Goal: Find specific page/section: Find specific page/section

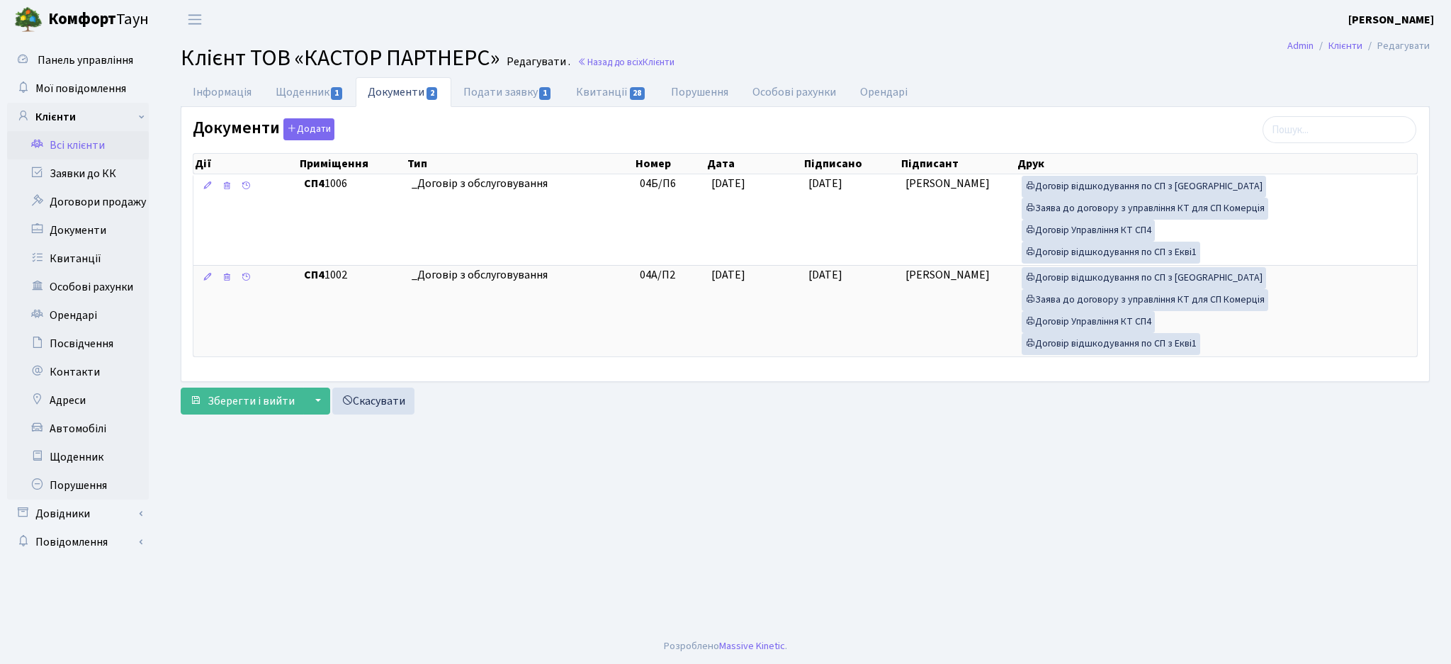
click at [52, 144] on link "Всі клієнти" at bounding box center [78, 145] width 142 height 28
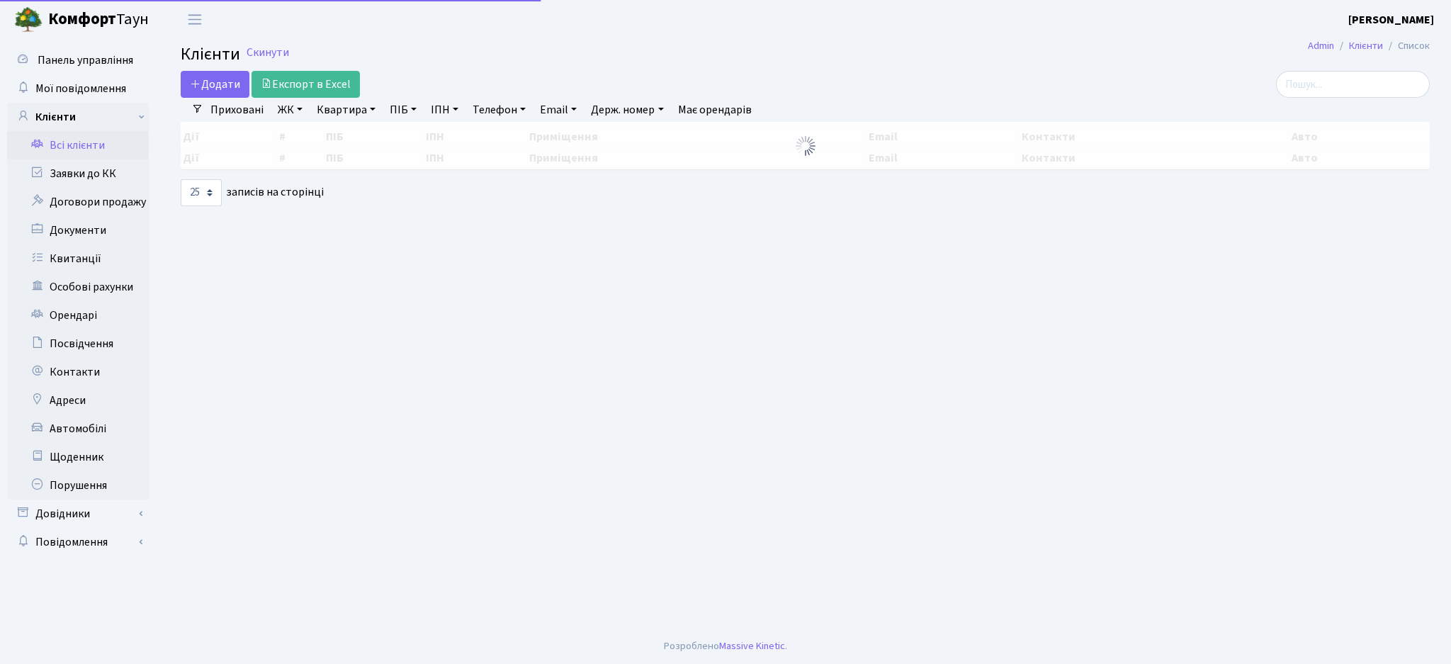
select select "25"
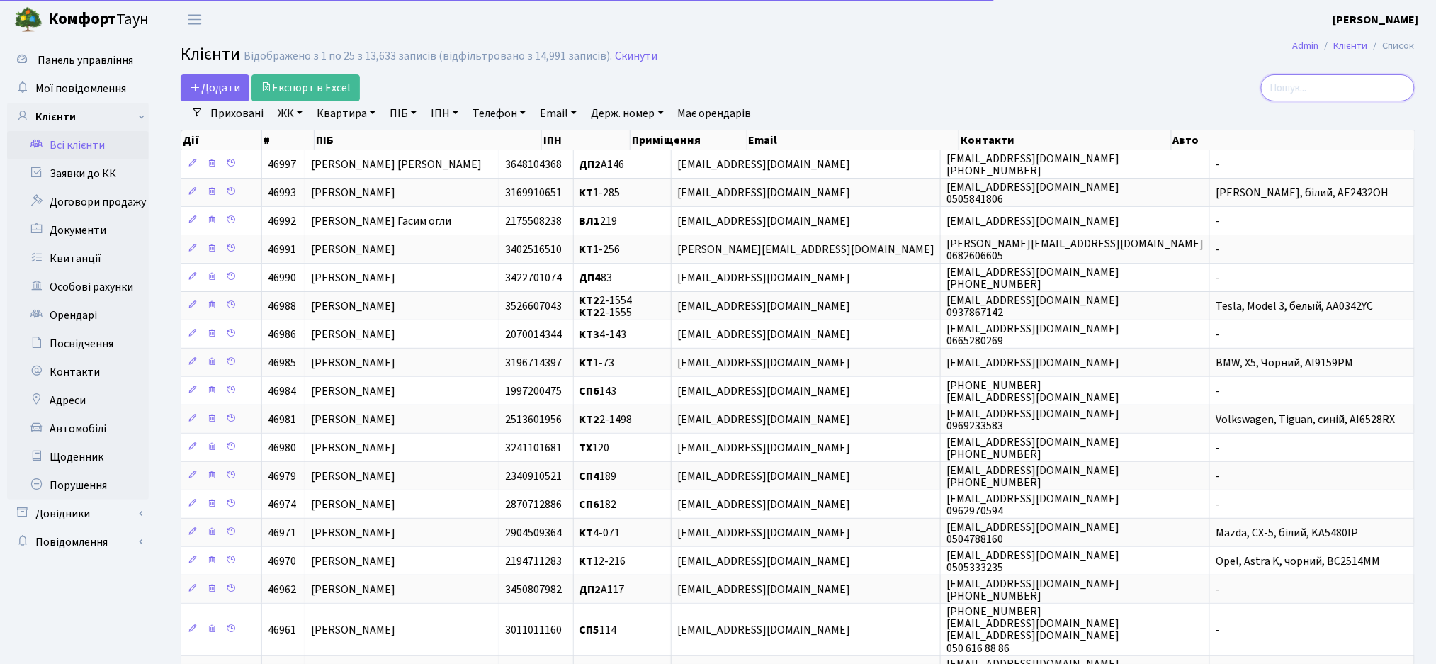
click at [1353, 84] on input "search" at bounding box center [1338, 87] width 154 height 27
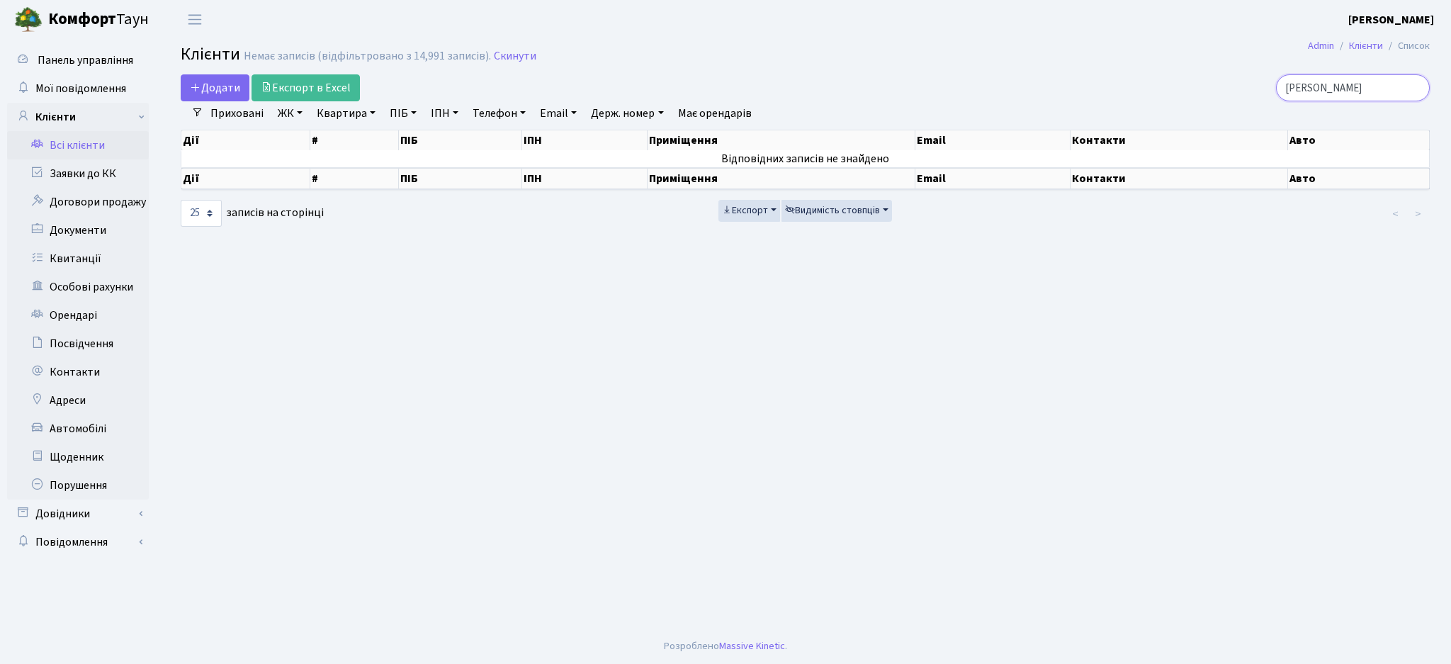
type input "довжа"
click at [356, 115] on link "Квартира" at bounding box center [346, 113] width 70 height 24
click at [357, 135] on input "text" at bounding box center [353, 141] width 83 height 27
type input "36"
click at [291, 113] on link "ЖК" at bounding box center [290, 113] width 36 height 24
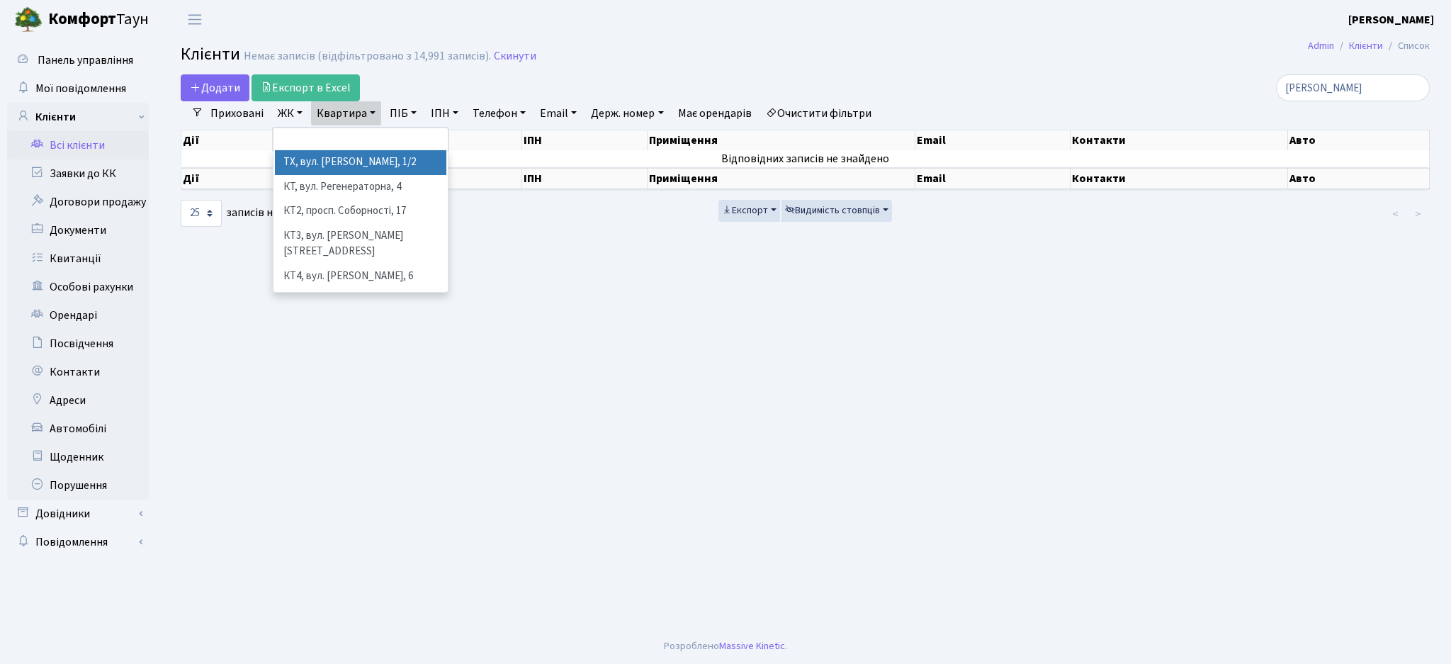
click at [300, 164] on li "ТХ, вул. Ділова, 1/2" at bounding box center [360, 162] width 171 height 25
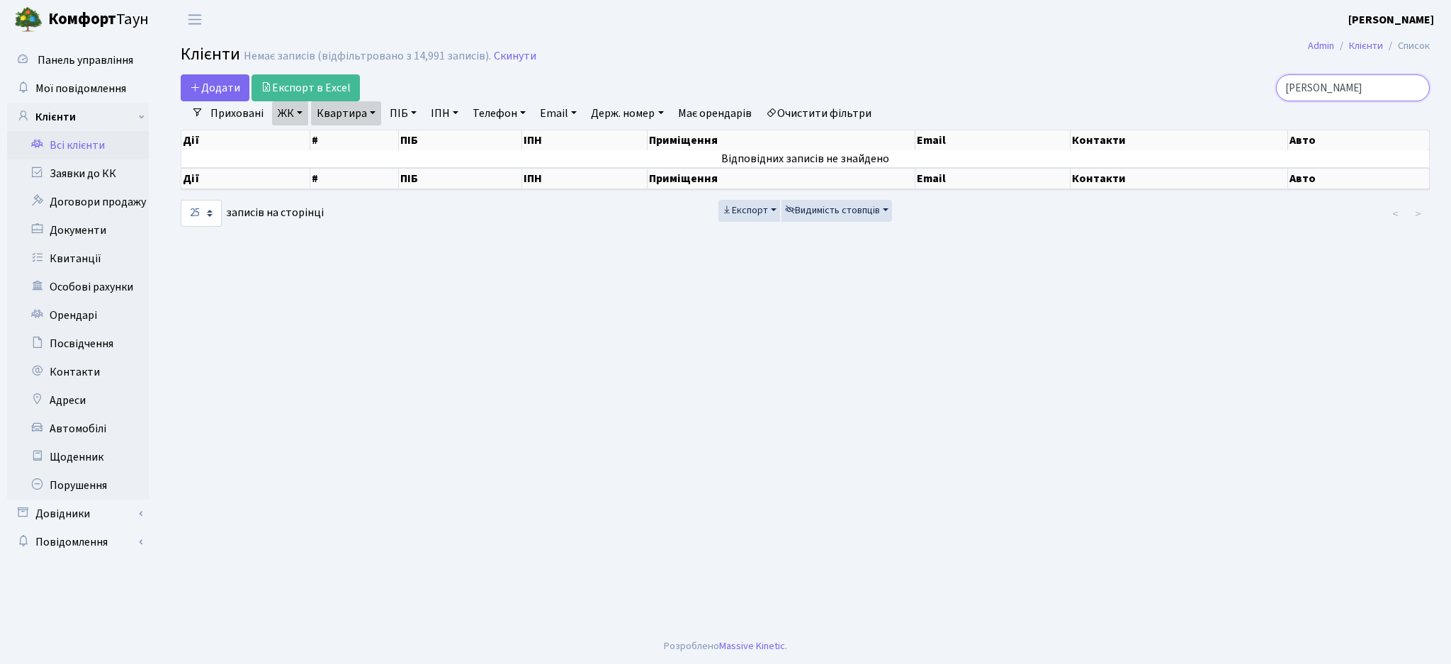
click at [1412, 86] on input "довжа" at bounding box center [1353, 87] width 154 height 27
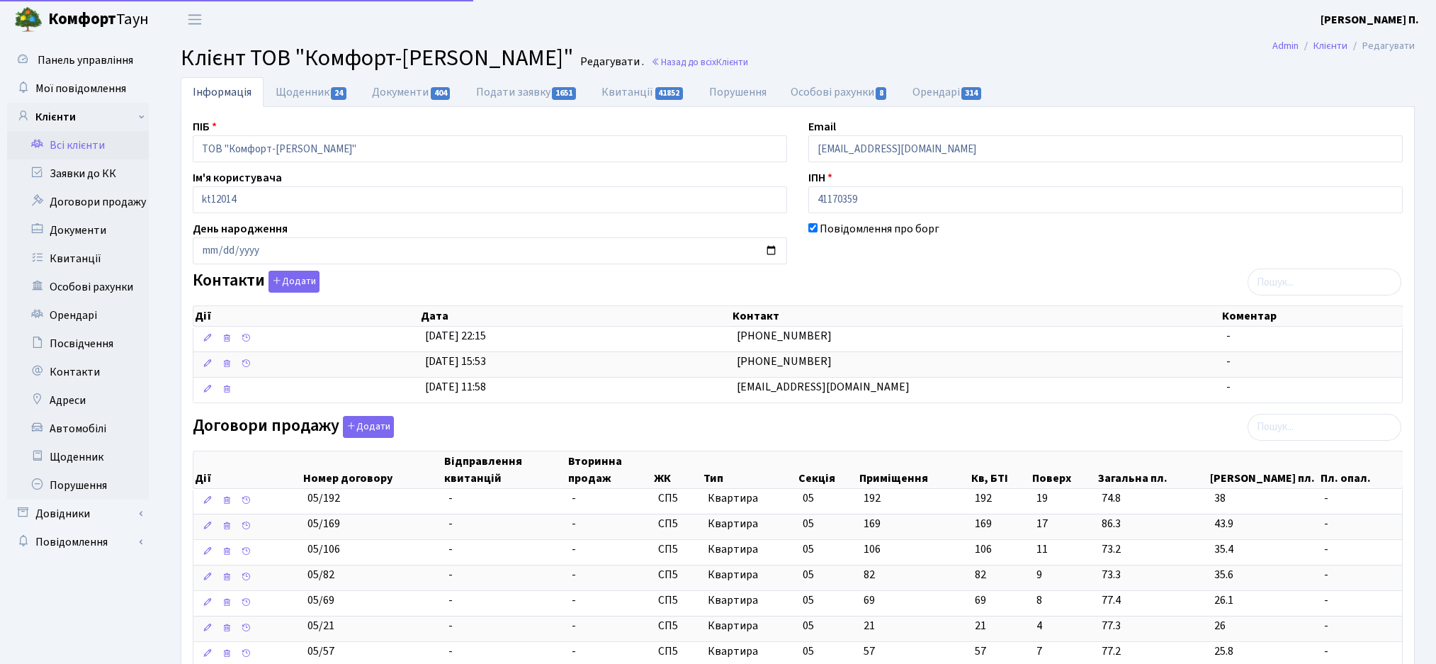
select select "25"
click at [62, 151] on link "Всі клієнти" at bounding box center [78, 145] width 142 height 28
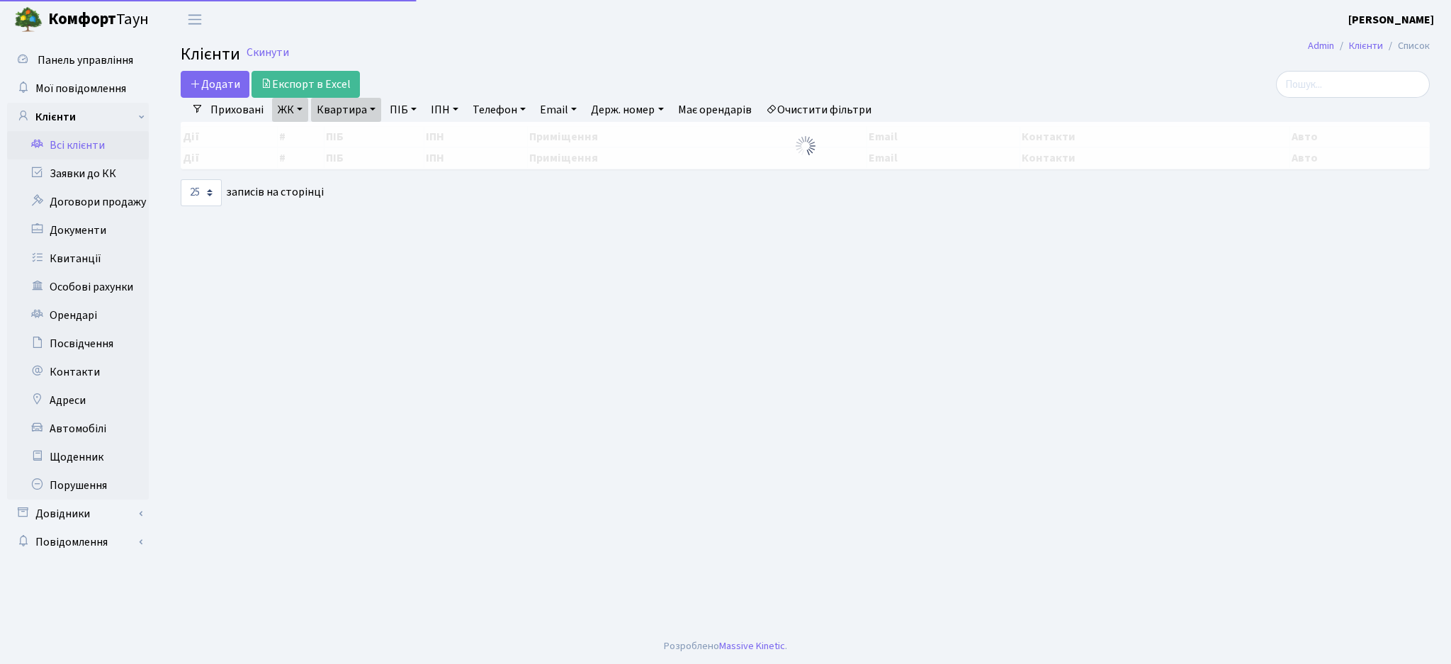
select select "25"
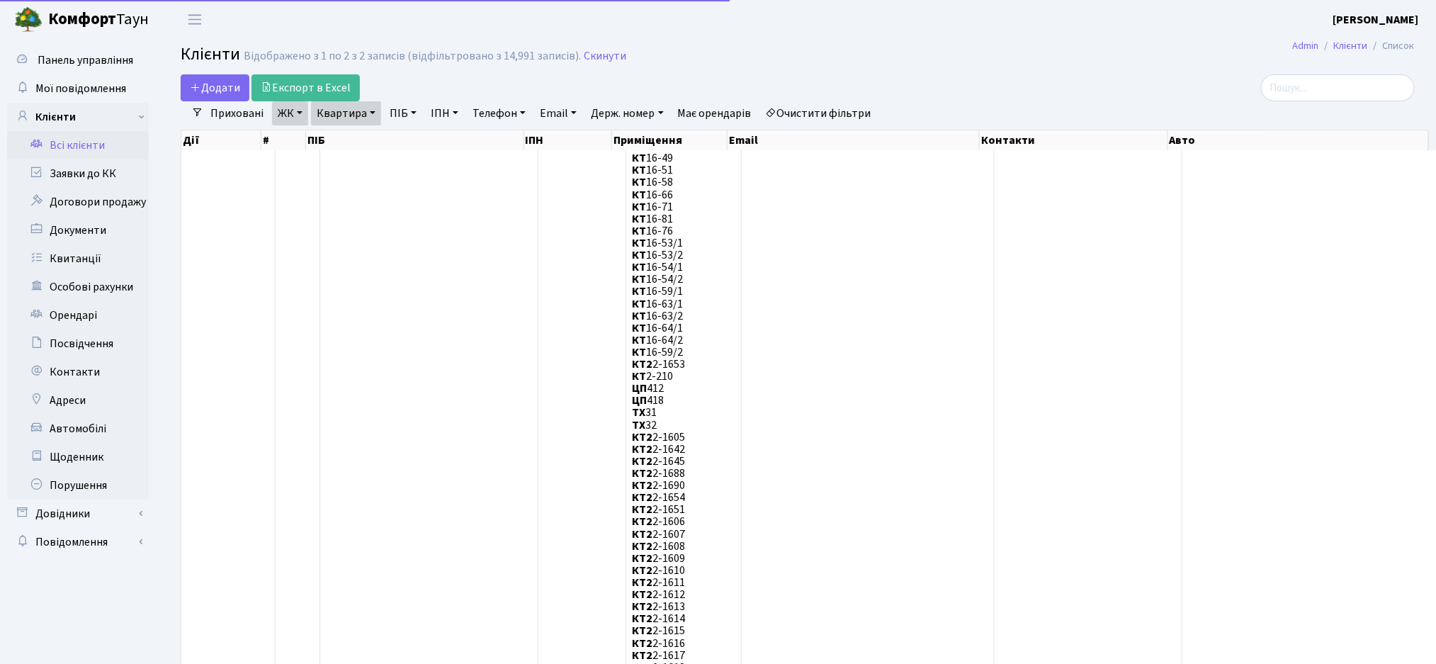
click at [325, 107] on link "Квартира" at bounding box center [346, 113] width 70 height 24
drag, startPoint x: 336, startPoint y: 137, endPoint x: 251, endPoint y: 129, distance: 84.7
click at [336, 117] on link "Квартира" at bounding box center [346, 113] width 70 height 24
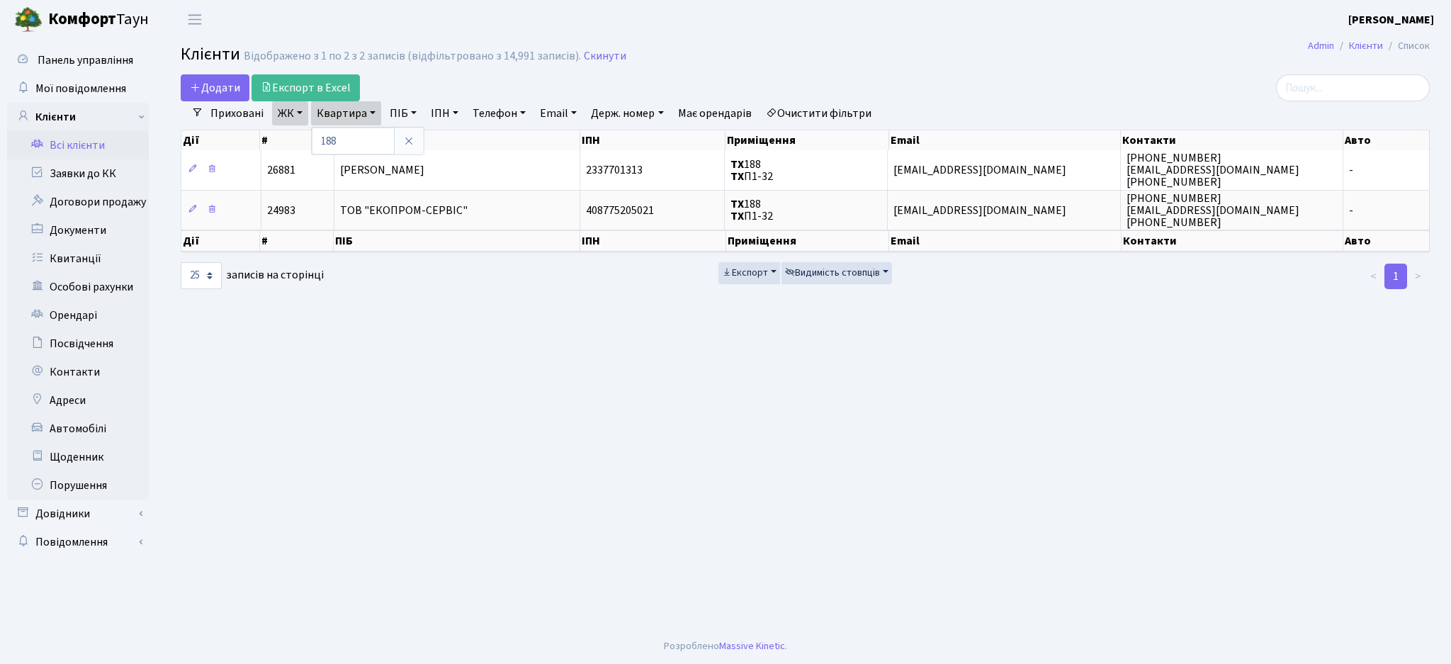
click at [858, 106] on link "Очистити фільтри" at bounding box center [818, 113] width 117 height 24
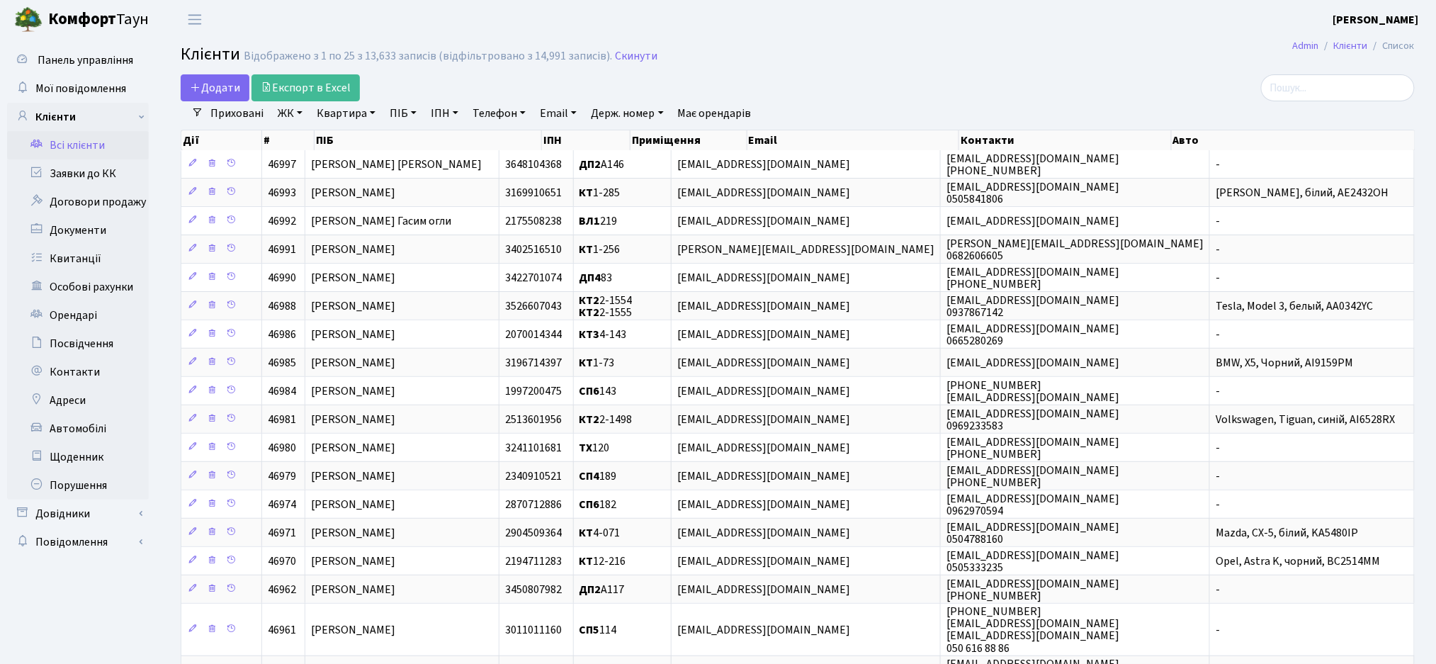
click at [298, 108] on link "ЖК" at bounding box center [290, 113] width 36 height 24
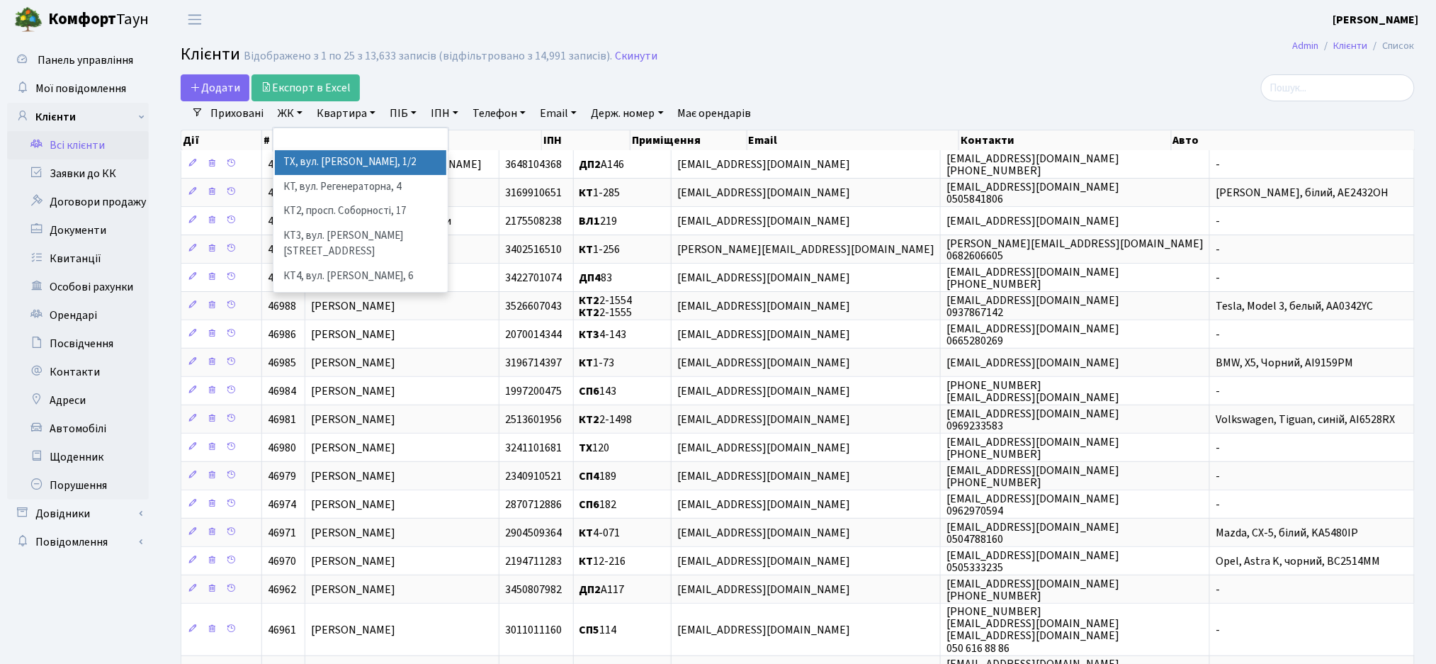
click at [298, 157] on li "ТХ, вул. Ділова, 1/2" at bounding box center [360, 162] width 171 height 25
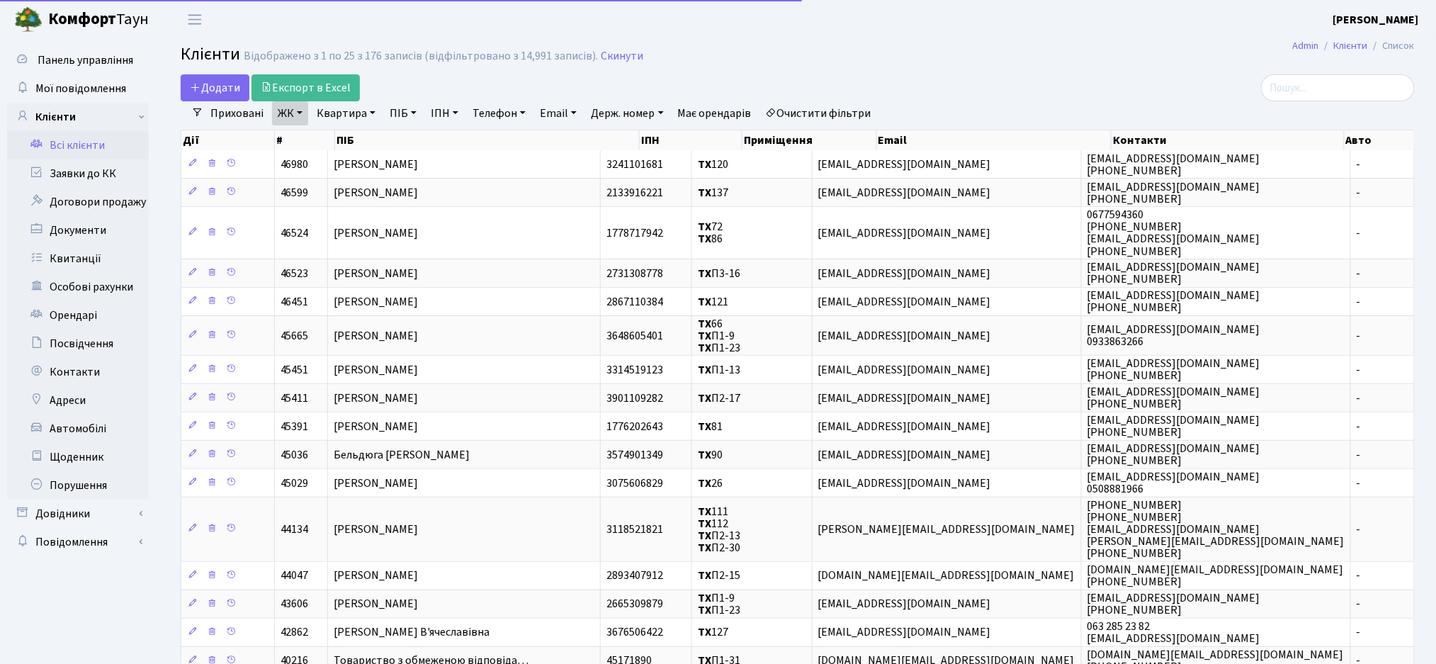
click at [331, 118] on link "Квартира" at bounding box center [346, 113] width 70 height 24
click at [334, 144] on input "text" at bounding box center [353, 141] width 83 height 27
type input "188"
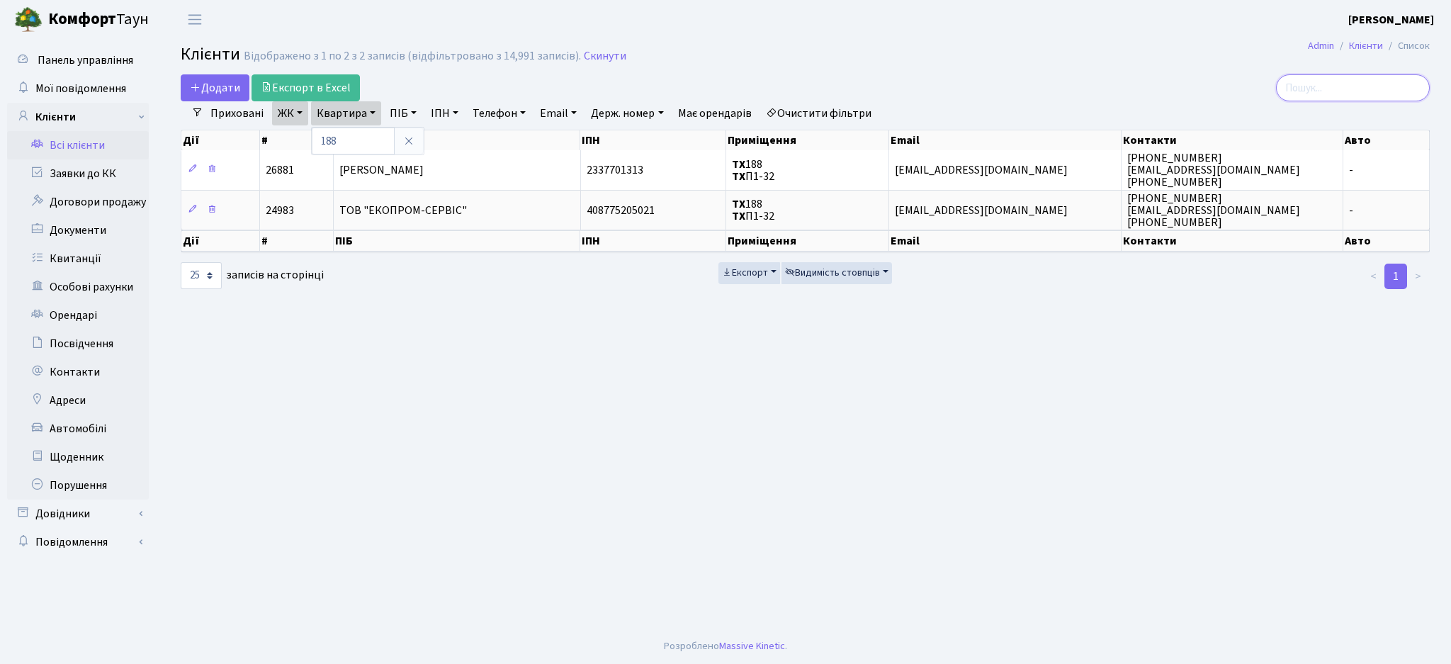
click at [1320, 96] on input "search" at bounding box center [1353, 87] width 154 height 27
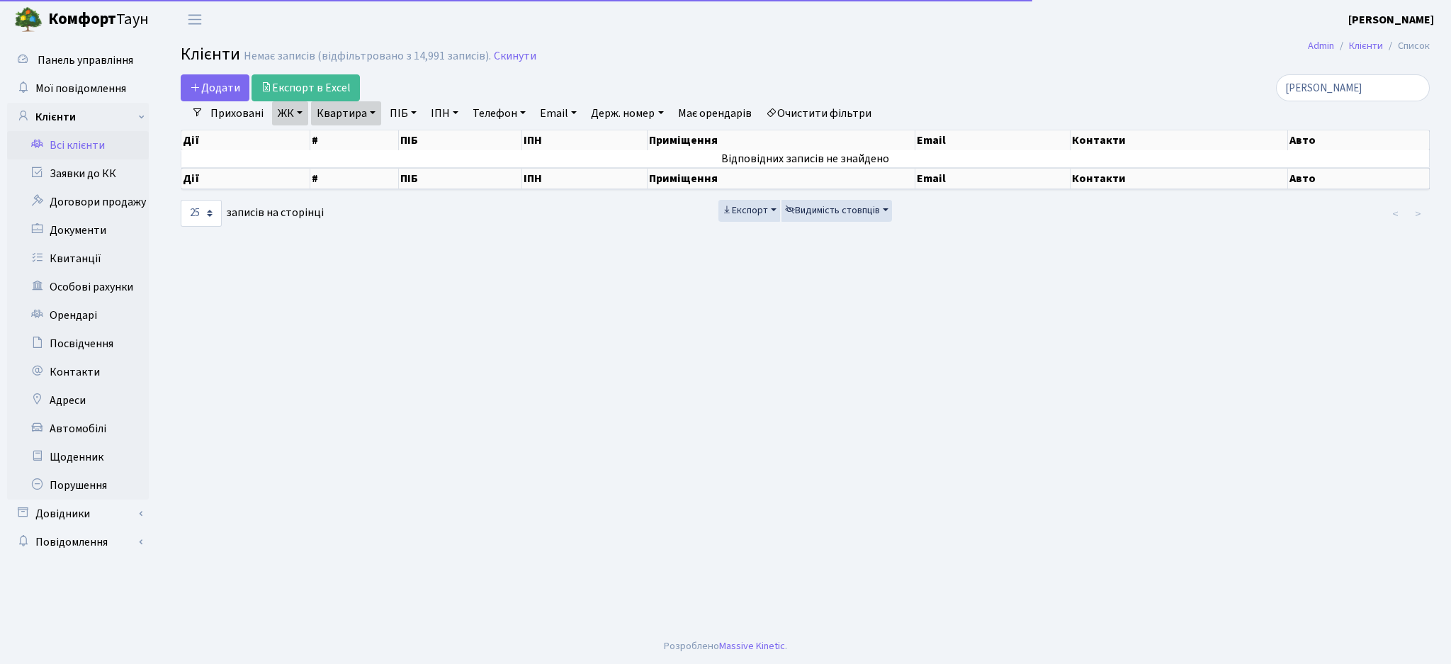
click at [830, 112] on link "Очистити фільтри" at bounding box center [818, 113] width 117 height 24
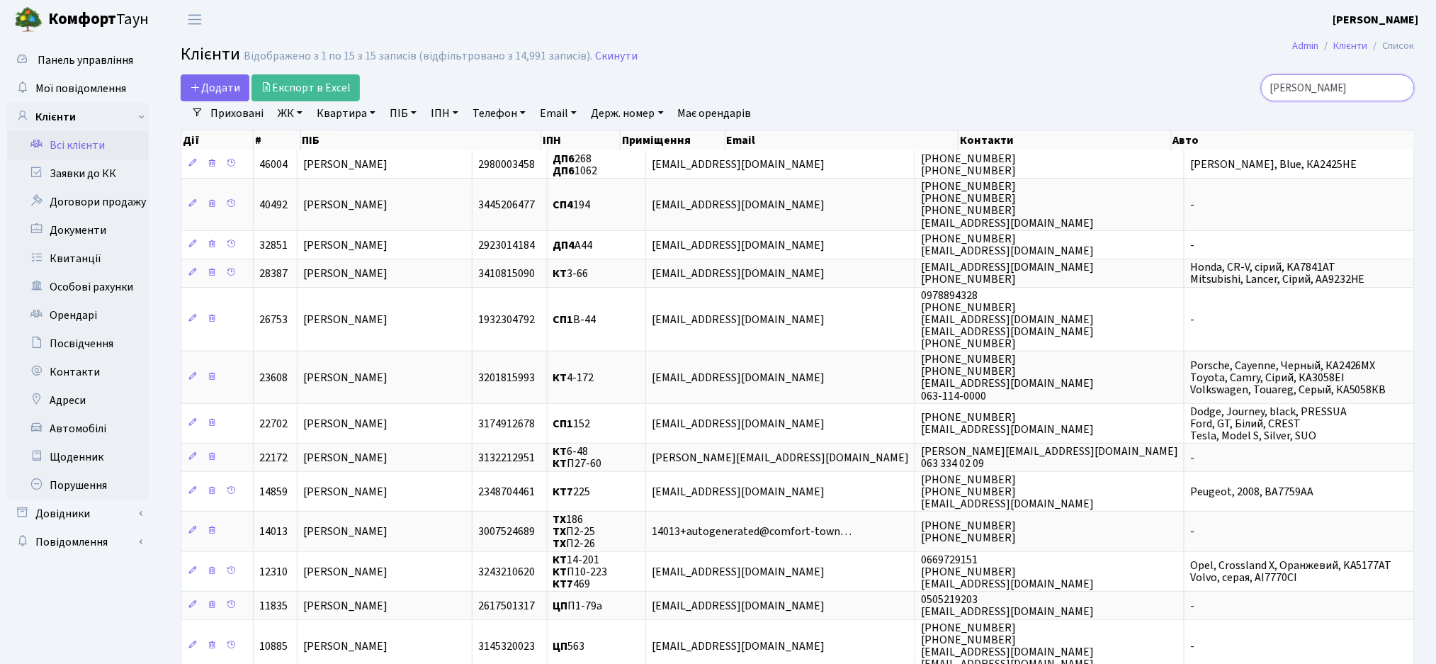
click at [1335, 81] on input "ярош" at bounding box center [1338, 87] width 154 height 27
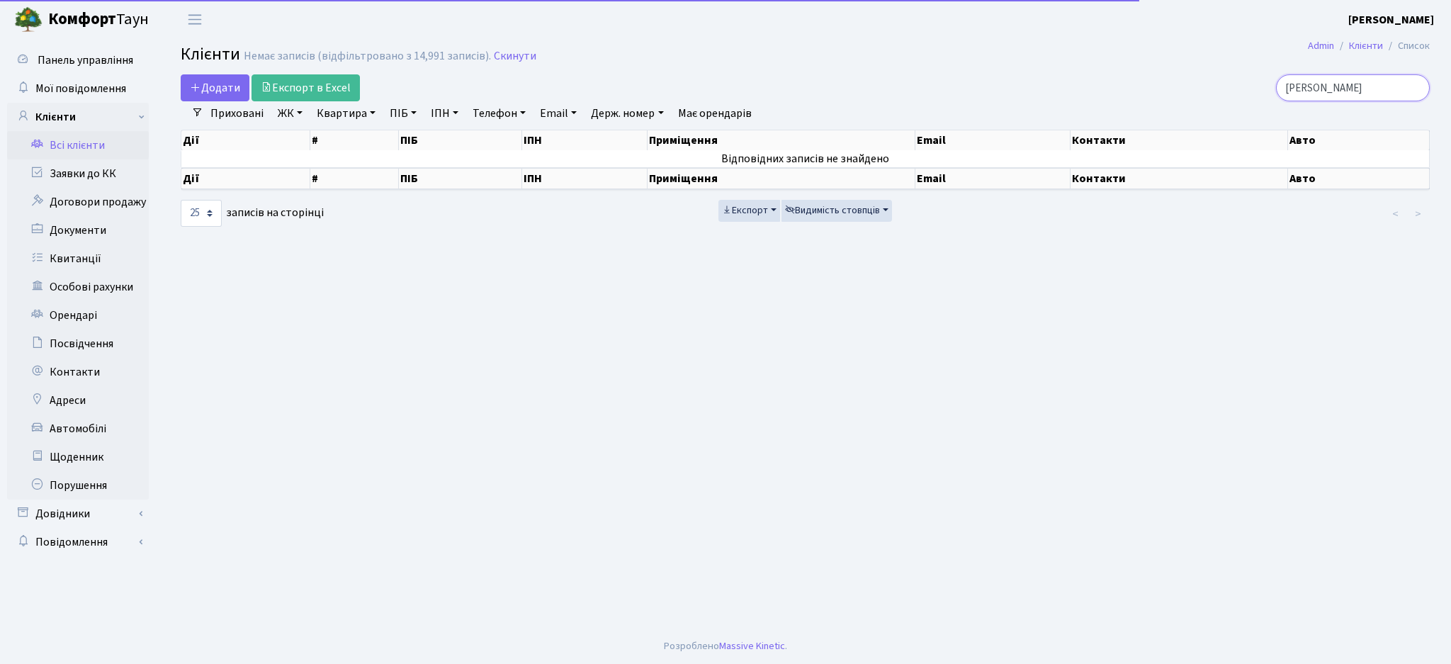
type input "ярош гео"
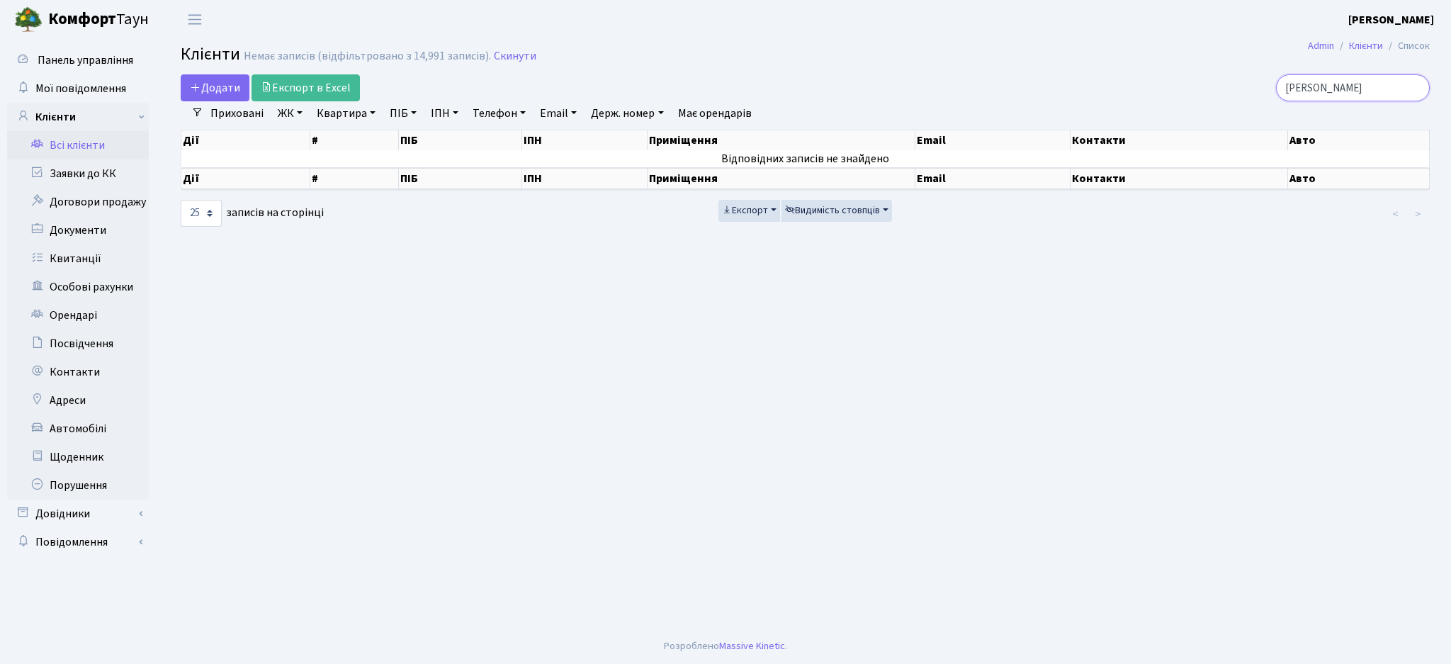
click at [1415, 88] on input "ярош гео" at bounding box center [1353, 87] width 154 height 27
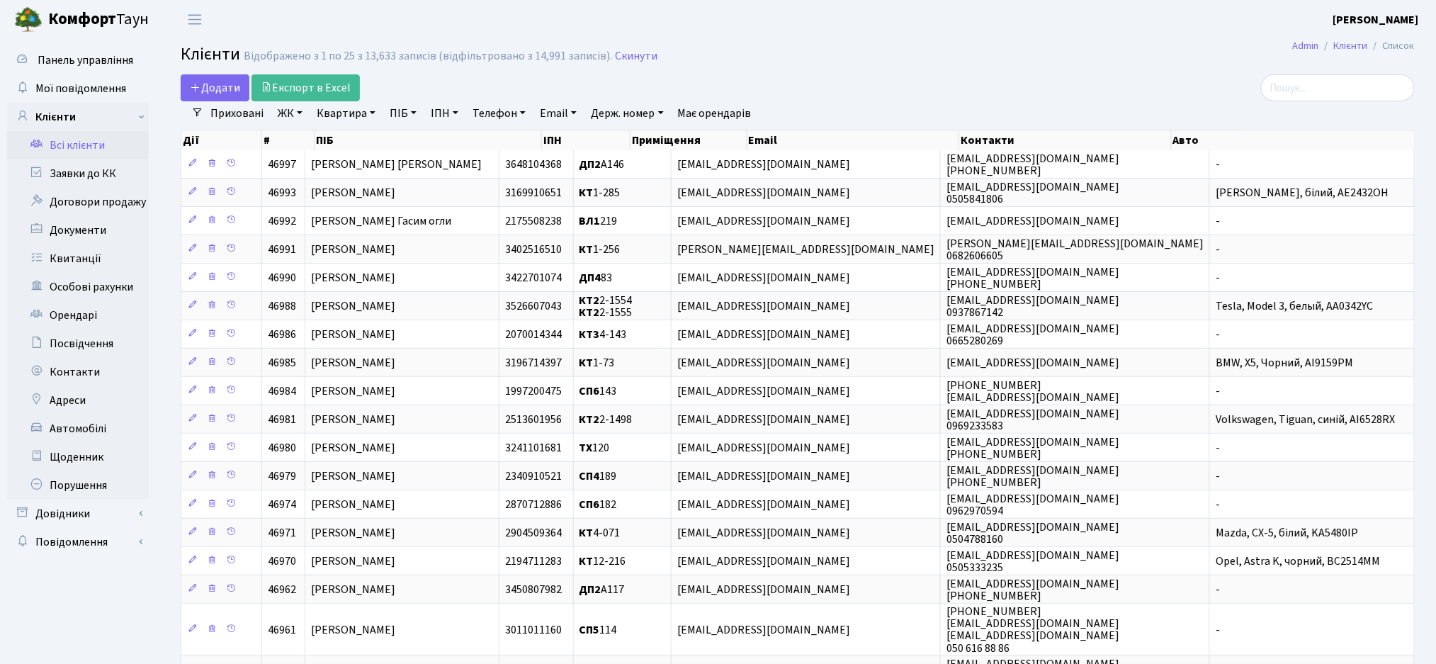
click at [357, 115] on link "Квартира" at bounding box center [346, 113] width 70 height 24
click at [361, 140] on input "text" at bounding box center [353, 141] width 83 height 27
type input "295"
click at [287, 116] on link "ЖК" at bounding box center [290, 113] width 36 height 24
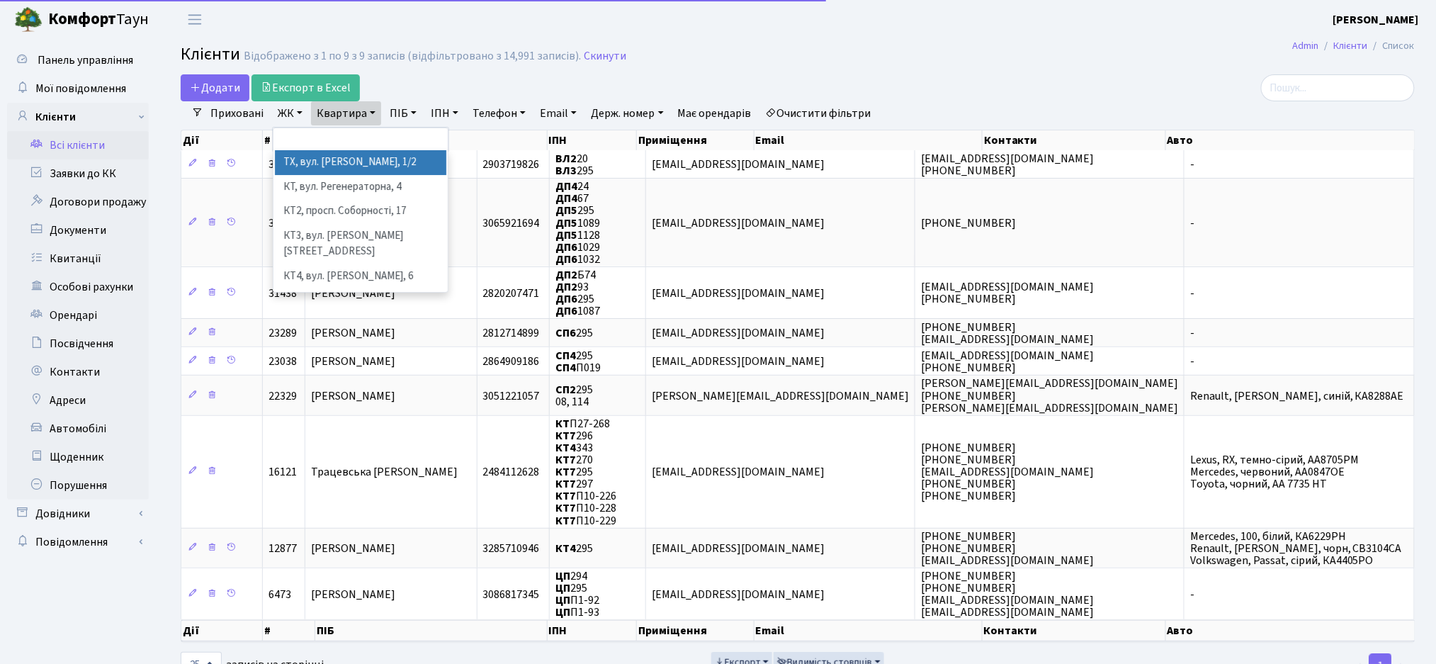
click at [308, 169] on li "ТХ, вул. Ділова, 1/2" at bounding box center [360, 162] width 171 height 25
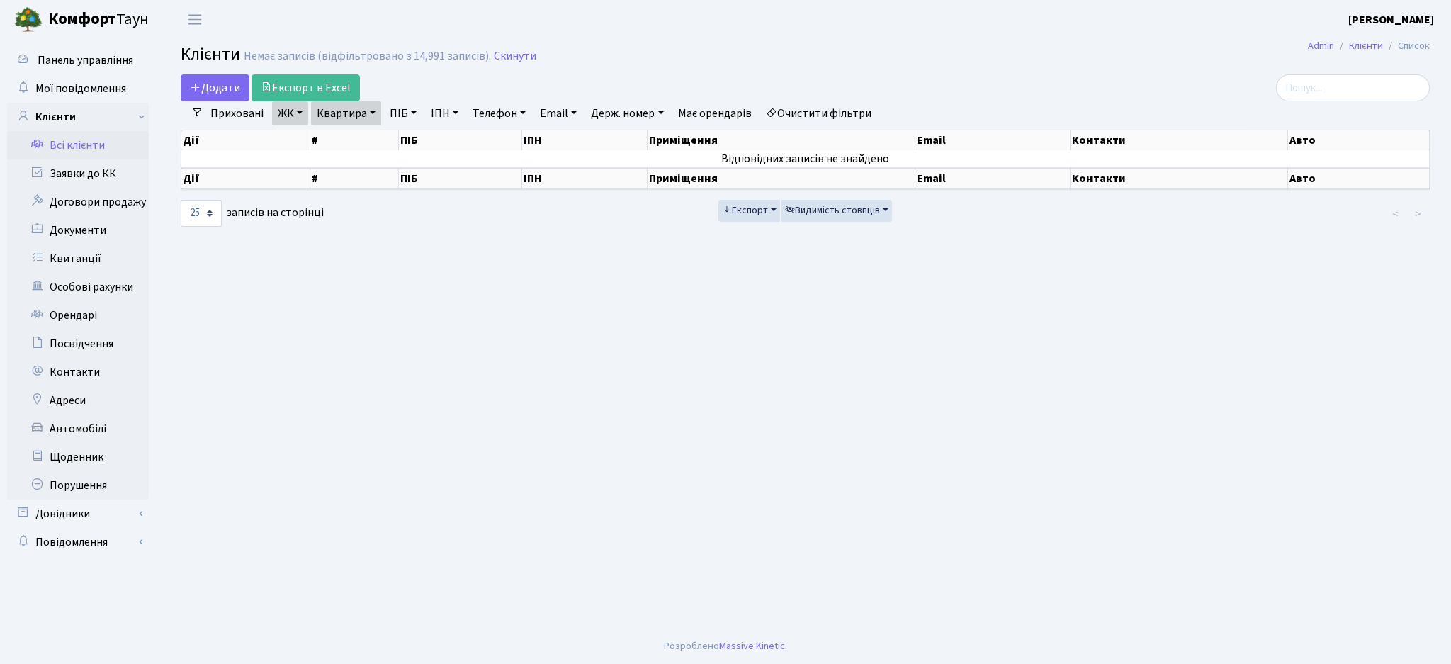
click at [849, 118] on link "Очистити фільтри" at bounding box center [818, 113] width 117 height 24
